Goal: Information Seeking & Learning: Learn about a topic

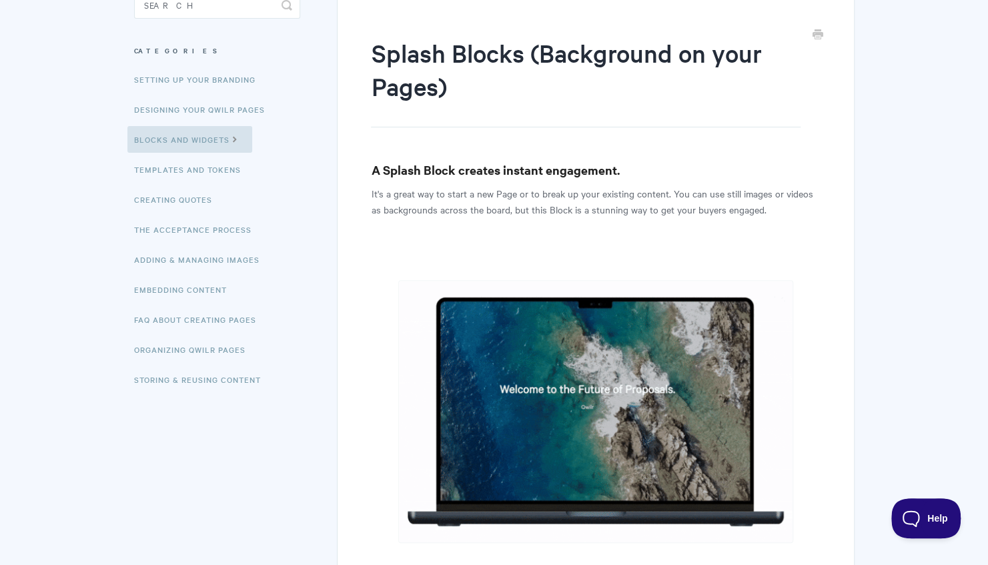
scroll to position [140, 0]
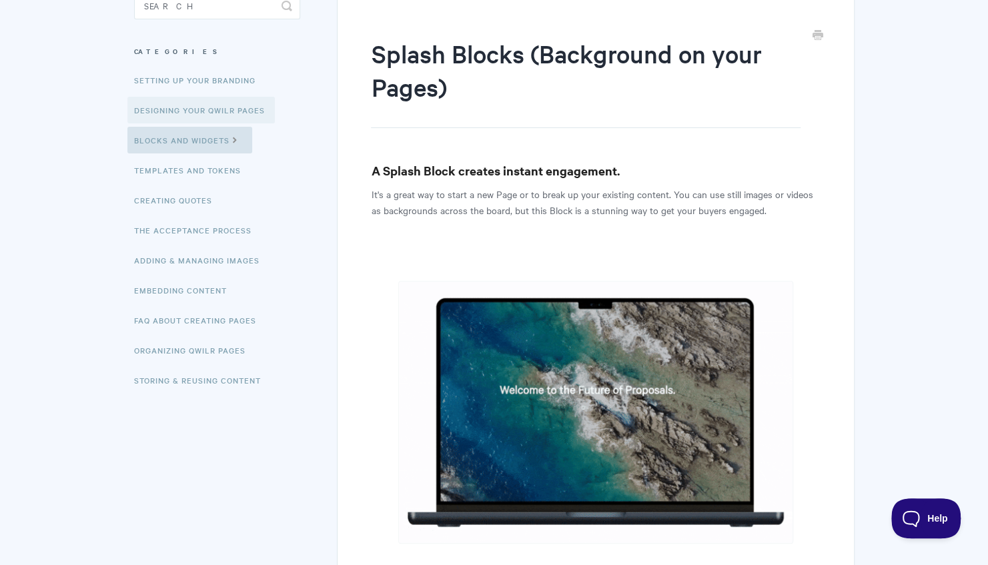
click at [226, 113] on link "Designing Your Qwilr Pages" at bounding box center [200, 110] width 147 height 27
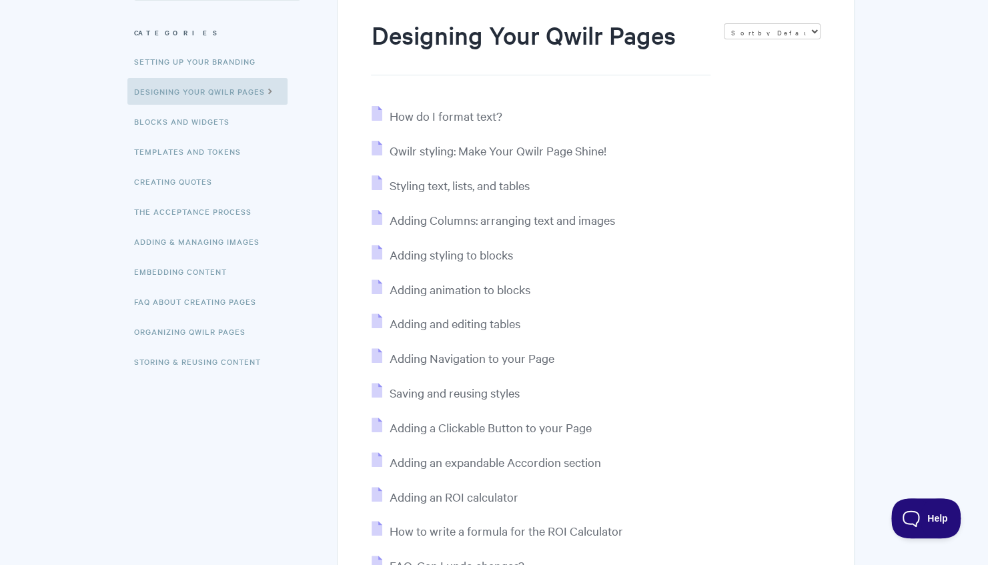
scroll to position [159, 0]
click at [460, 142] on span "Qwilr styling: Make Your Qwilr Page Shine!" at bounding box center [497, 149] width 217 height 15
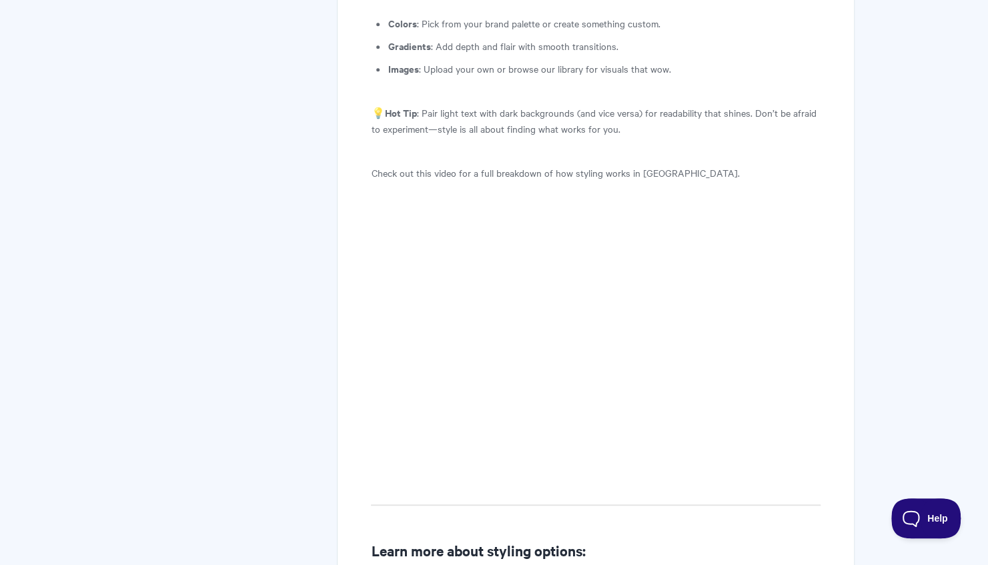
scroll to position [791, 0]
